Goal: Navigation & Orientation: Find specific page/section

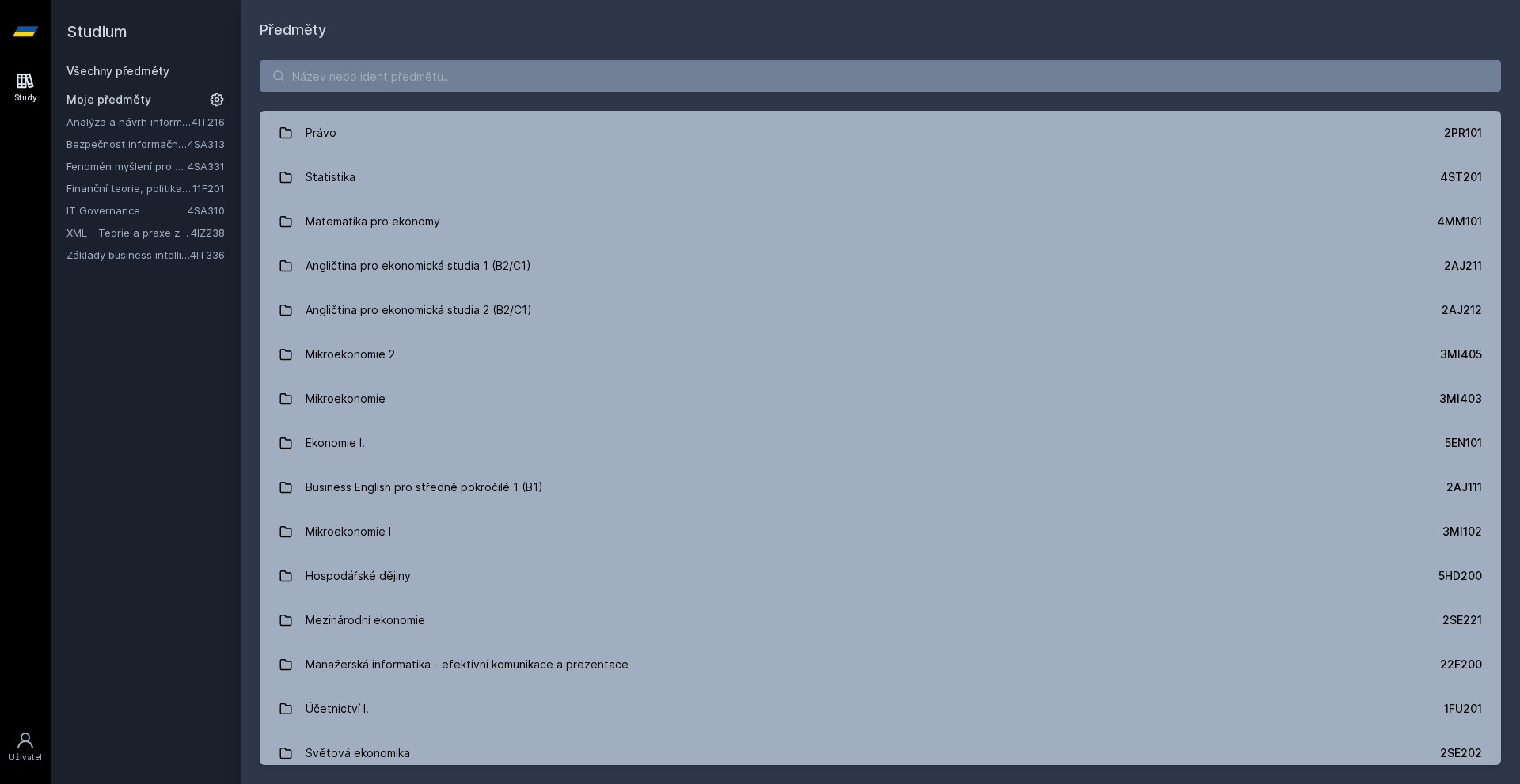
click at [113, 215] on link "IT Governance" at bounding box center [127, 210] width 121 height 16
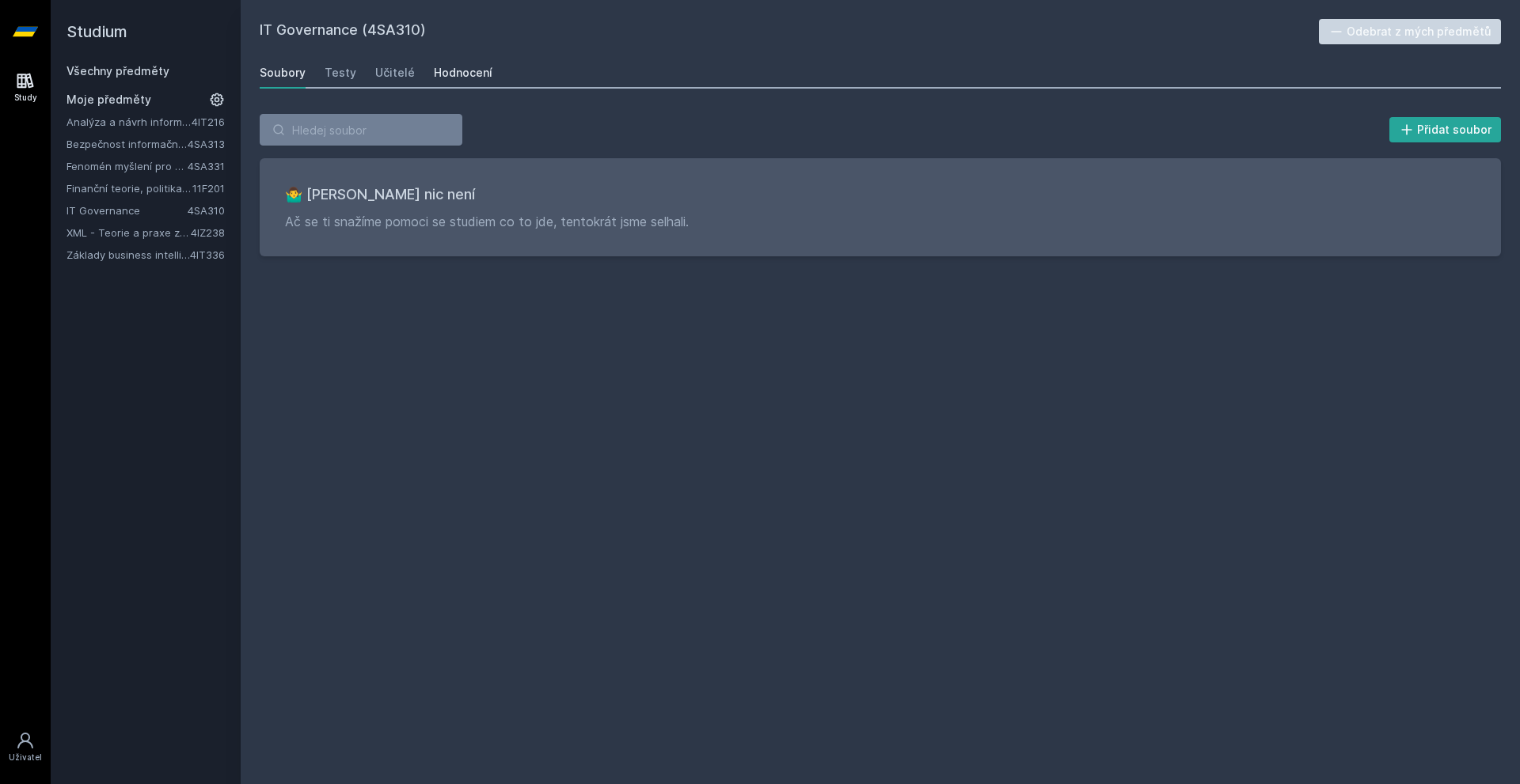
click at [467, 69] on div "Hodnocení" at bounding box center [463, 73] width 59 height 16
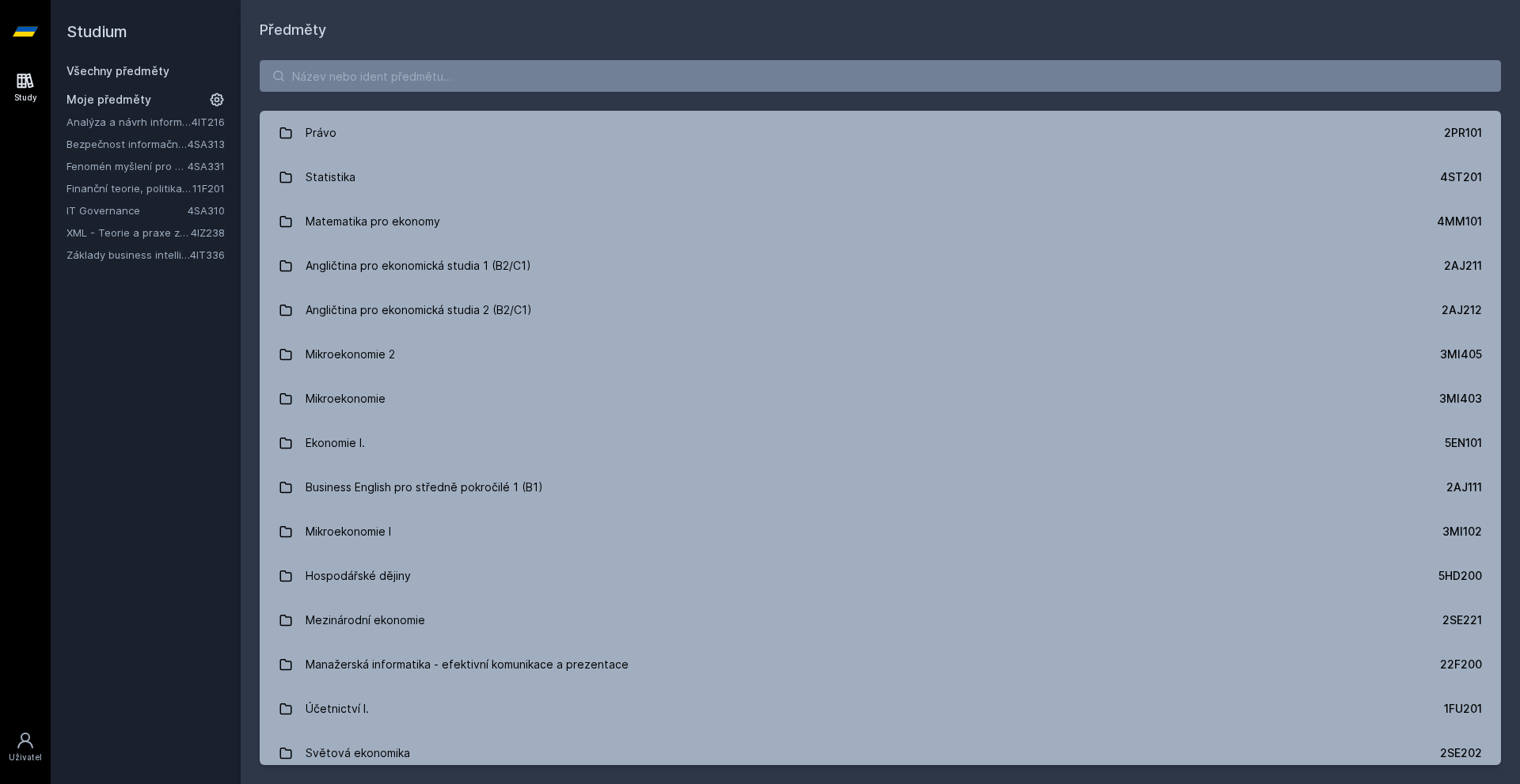
click at [96, 210] on link "IT Governance" at bounding box center [127, 210] width 121 height 16
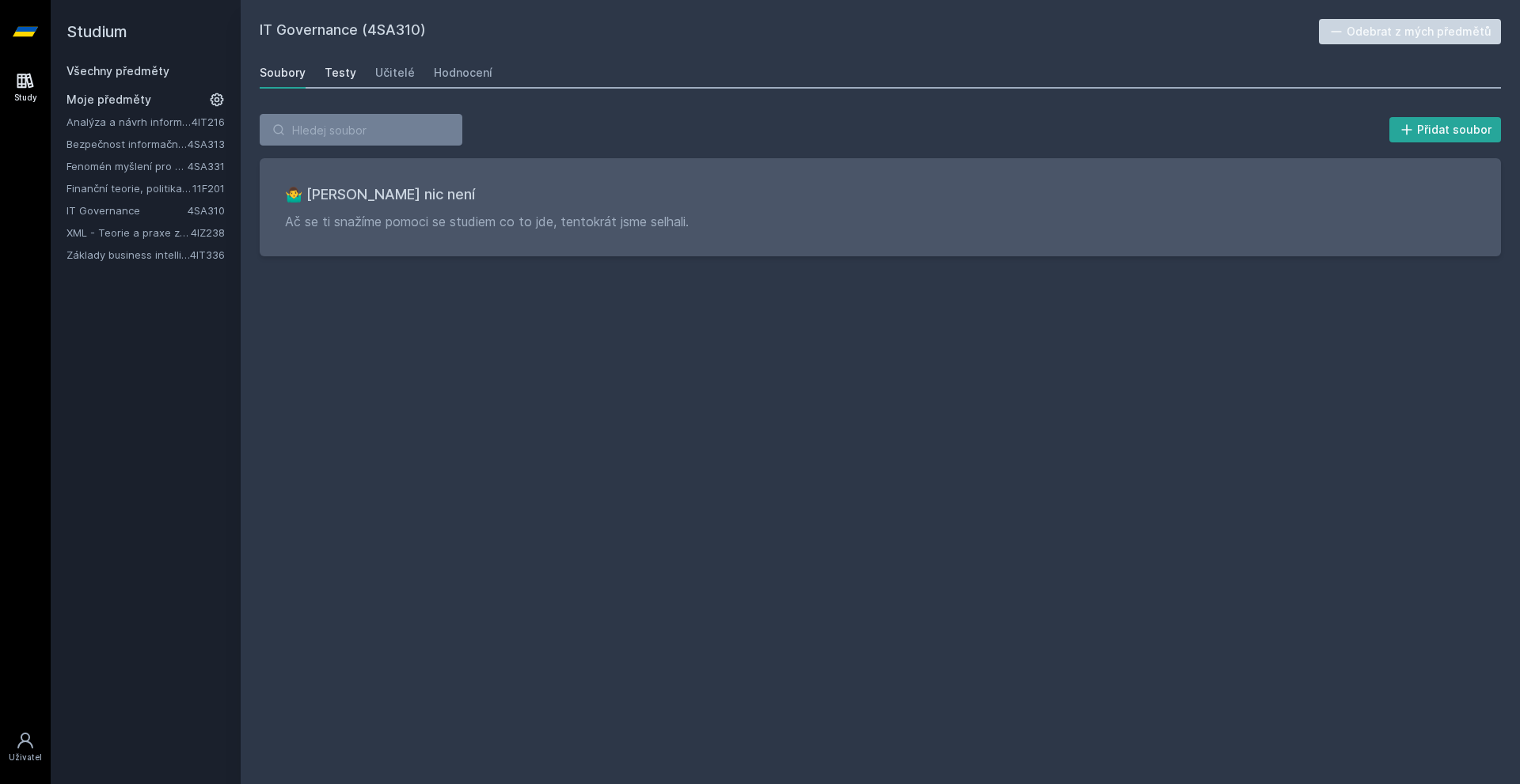
click at [337, 66] on div "Testy" at bounding box center [340, 73] width 32 height 16
click at [285, 81] on link "Soubory" at bounding box center [282, 73] width 46 height 32
click at [122, 148] on link "Bezpečnost informačních systémů" at bounding box center [127, 144] width 121 height 16
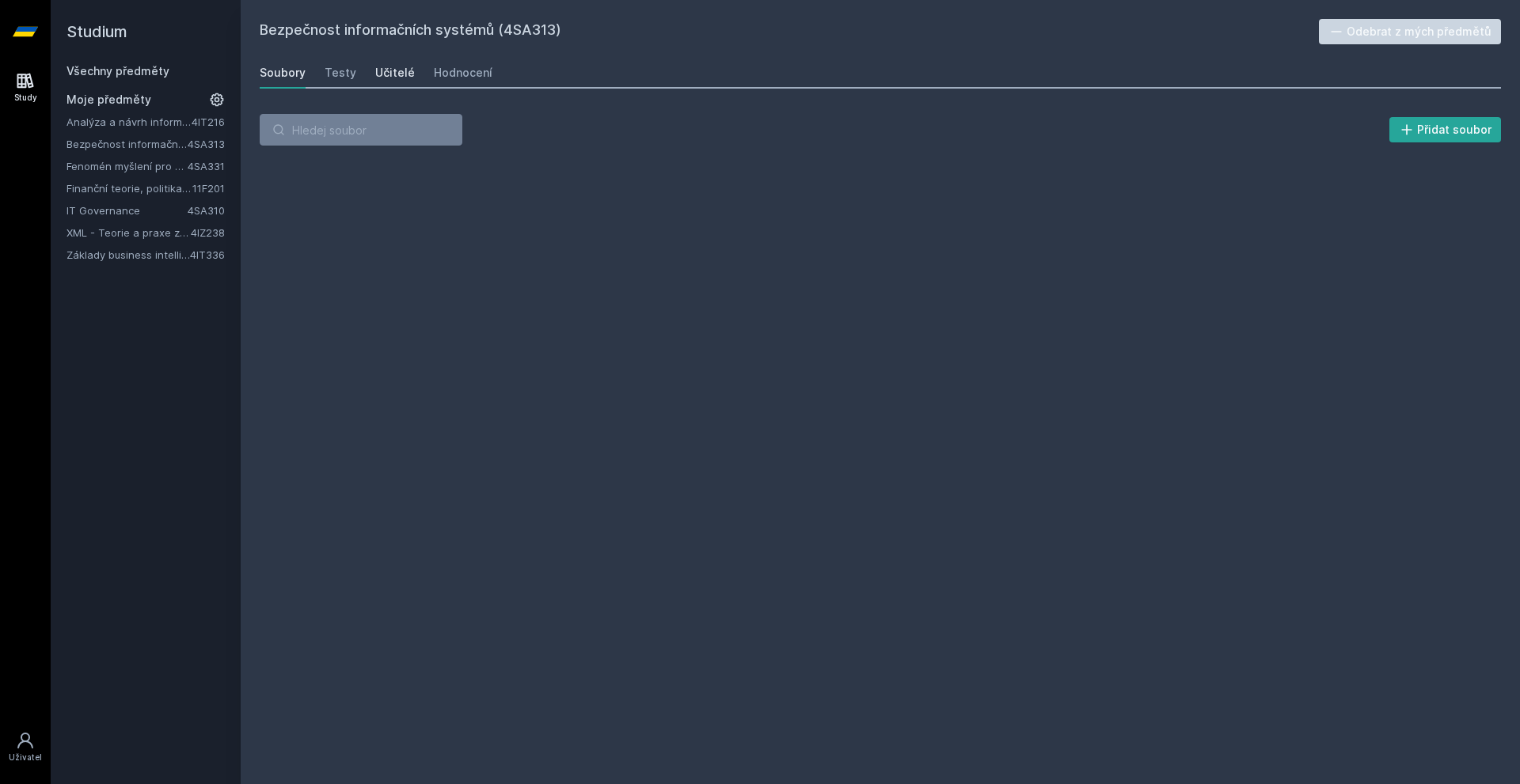
click at [378, 75] on div "Učitelé" at bounding box center [395, 73] width 39 height 16
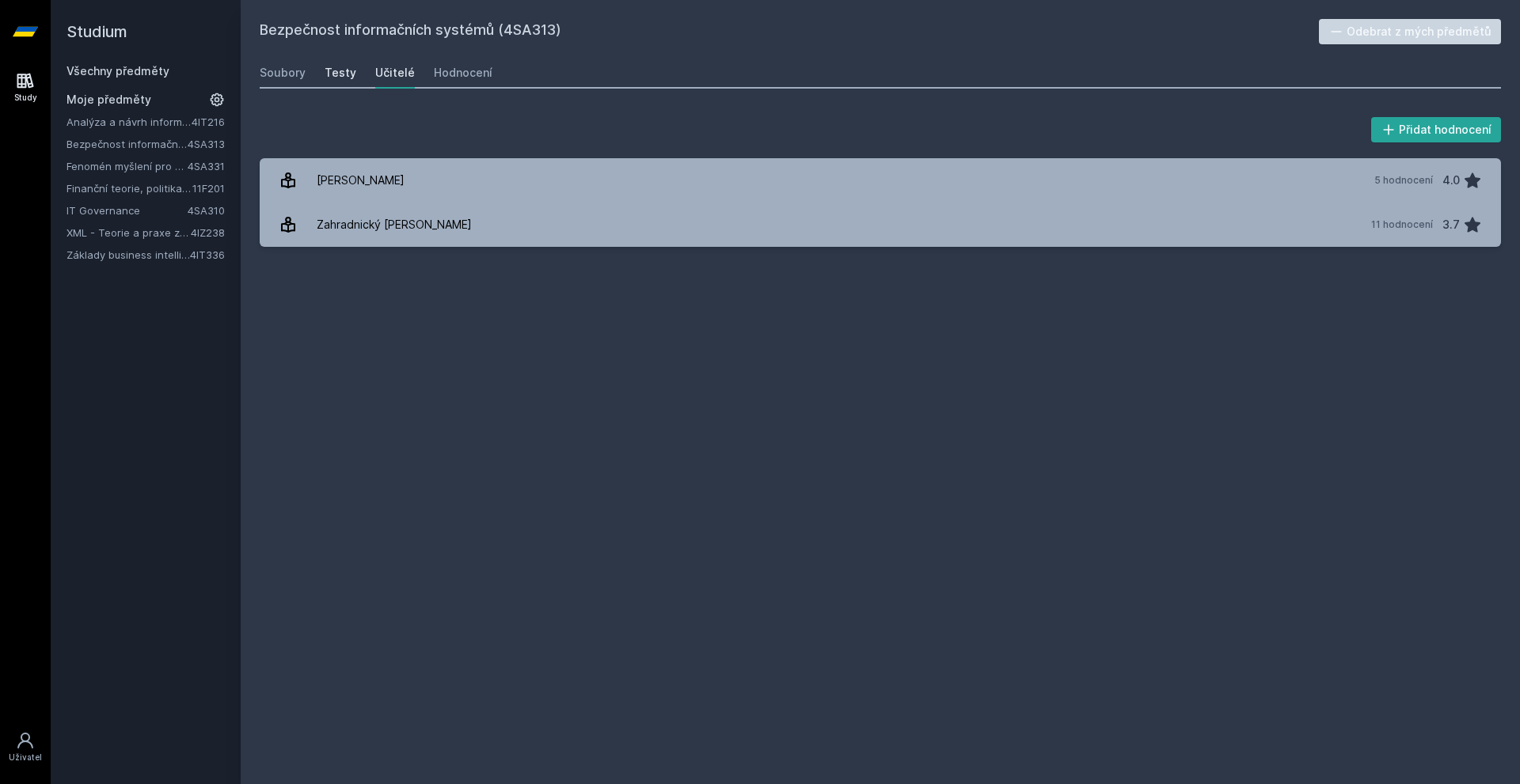
click at [349, 81] on link "Testy" at bounding box center [340, 73] width 32 height 32
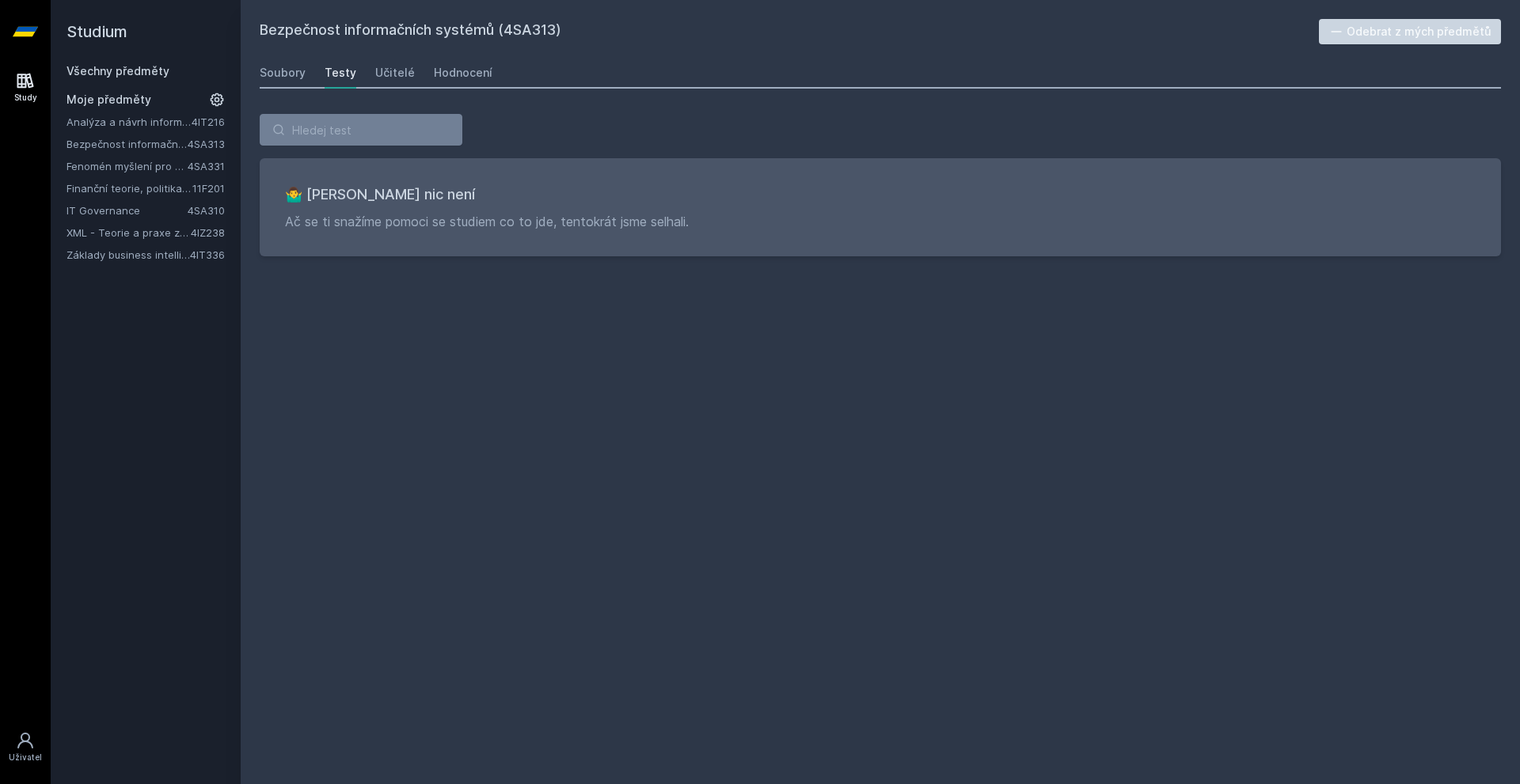
click at [306, 75] on div "Soubory Testy Učitelé Hodnocení" at bounding box center [880, 73] width 1241 height 32
click at [296, 75] on div "Soubory" at bounding box center [282, 73] width 46 height 16
click at [113, 123] on link "Analýza a návrh informačních systémů" at bounding box center [129, 122] width 125 height 16
